Goal: Transaction & Acquisition: Download file/media

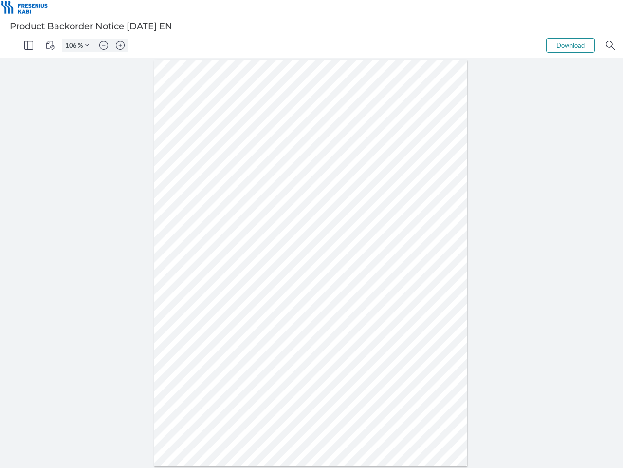
click at [29, 45] on img "Panel" at bounding box center [28, 45] width 9 height 9
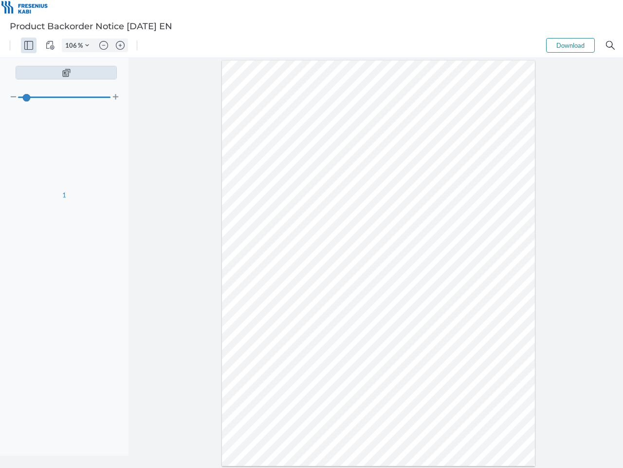
click at [50, 45] on img "View Controls" at bounding box center [50, 45] width 9 height 9
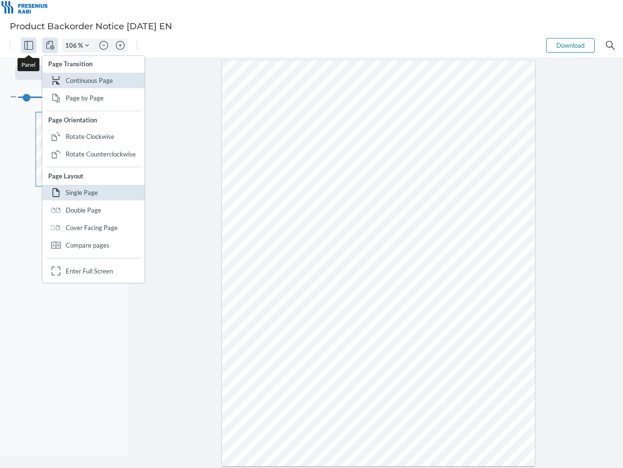
click at [73, 45] on input "106" at bounding box center [70, 45] width 16 height 9
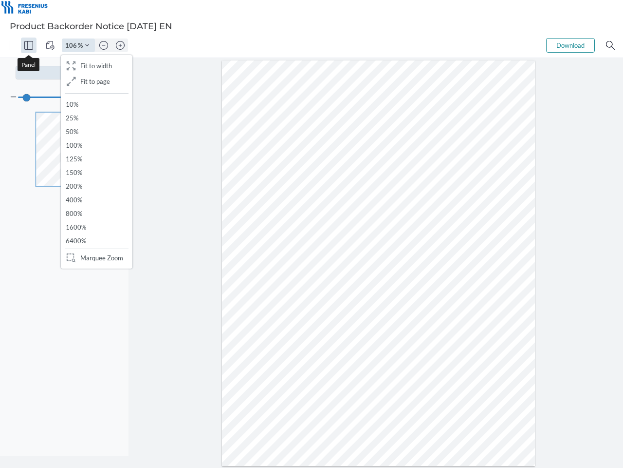
click at [87, 45] on img "Zoom Controls" at bounding box center [87, 45] width 4 height 4
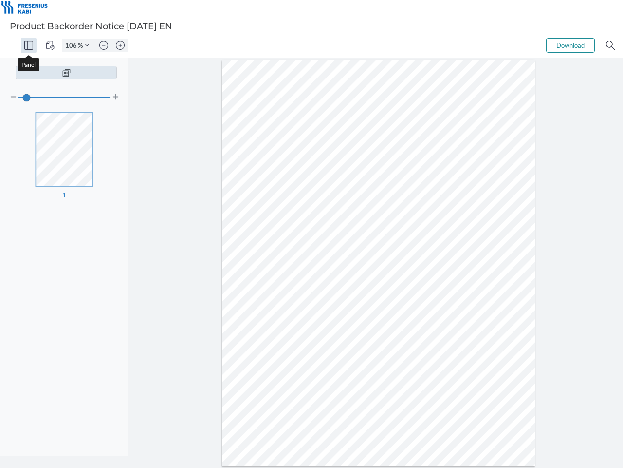
click at [104, 45] on img "Zoom out" at bounding box center [103, 45] width 9 height 9
click at [120, 45] on img "Zoom in" at bounding box center [120, 45] width 9 height 9
type input "106"
click at [571, 45] on button "Download" at bounding box center [570, 45] width 49 height 15
click at [611, 45] on img "Search" at bounding box center [610, 45] width 9 height 9
